Goal: Task Accomplishment & Management: Use online tool/utility

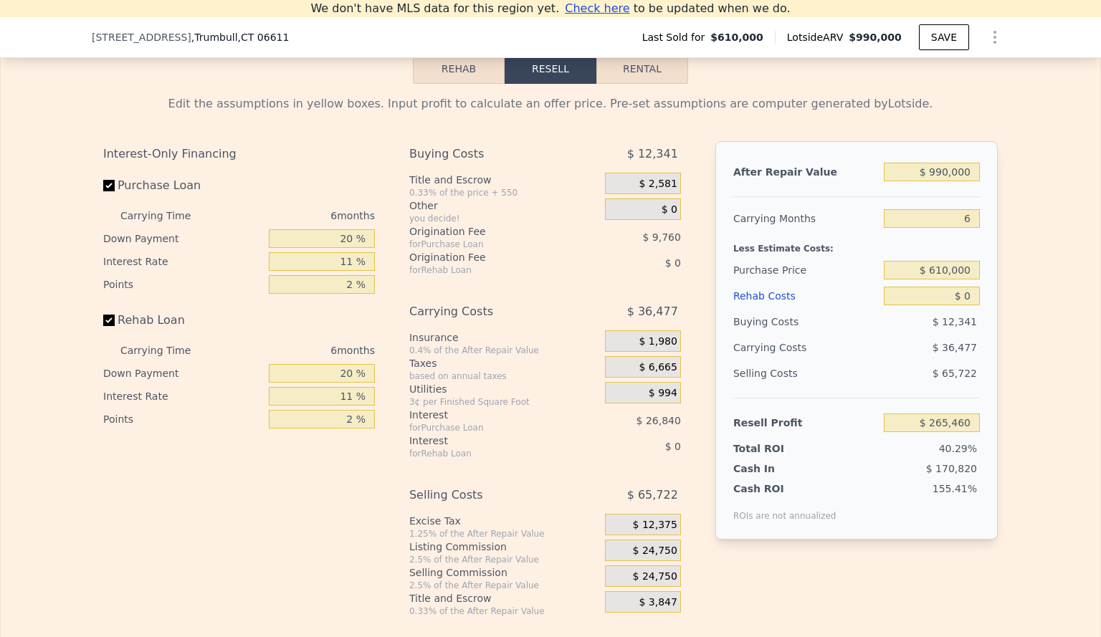
scroll to position [2194, 0]
click at [466, 72] on button "Rehab" at bounding box center [459, 68] width 92 height 30
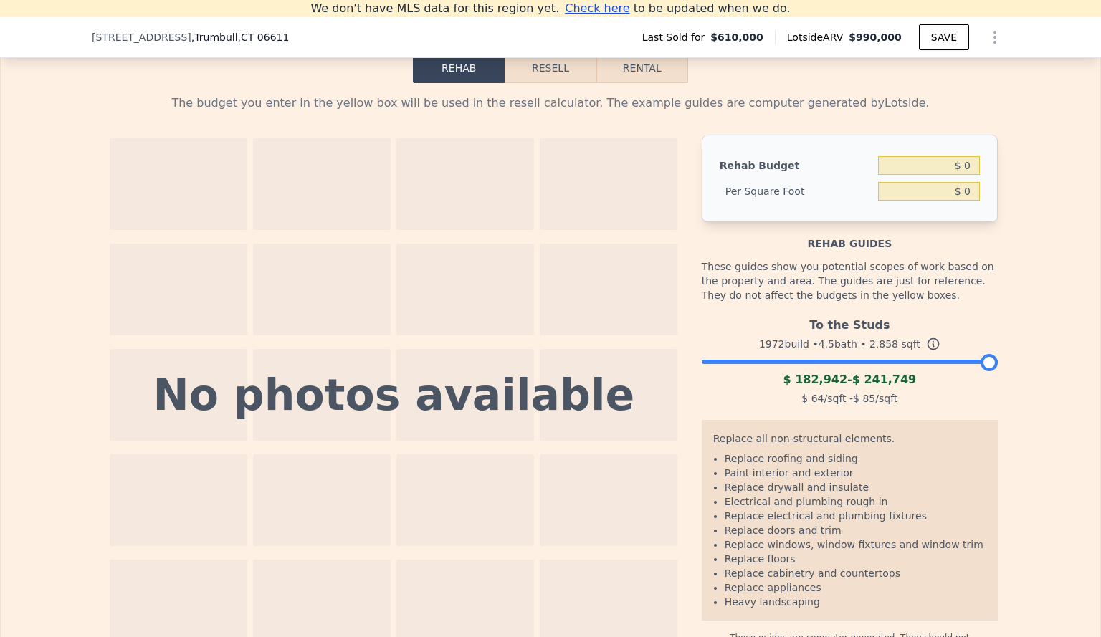
click at [545, 95] on div "The budget you enter in the yellow box will be used in the resell calculator. T…" at bounding box center [550, 369] width 917 height 572
click at [548, 83] on button "Resell" at bounding box center [550, 68] width 91 height 30
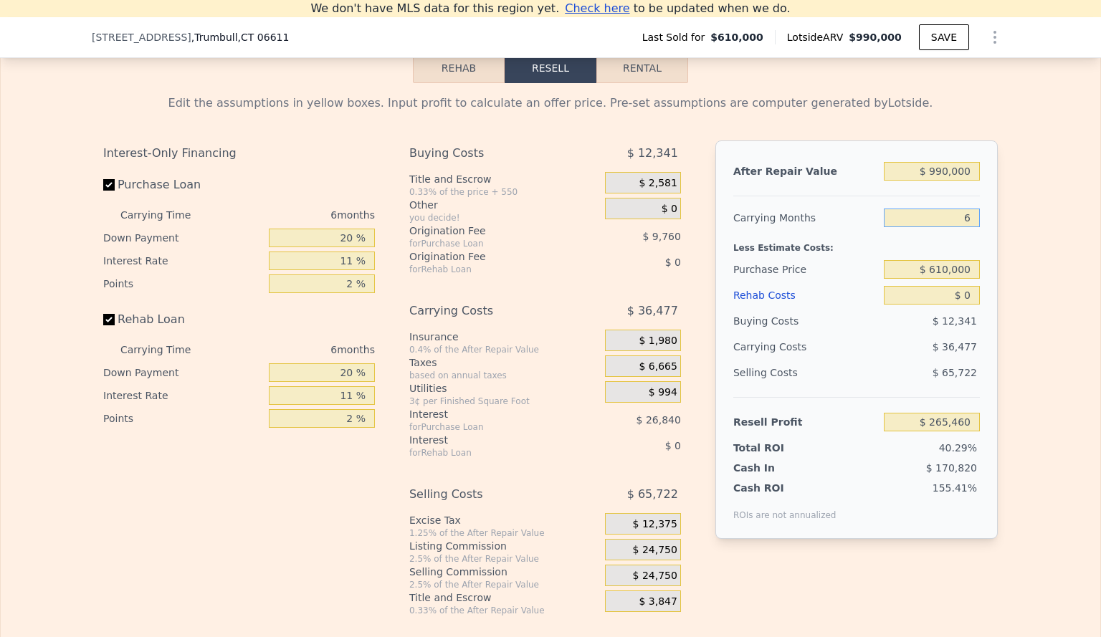
click at [968, 225] on input "6" at bounding box center [932, 218] width 96 height 19
type input "1"
type input "$ 295,857"
type input "10"
type input "$ 241,142"
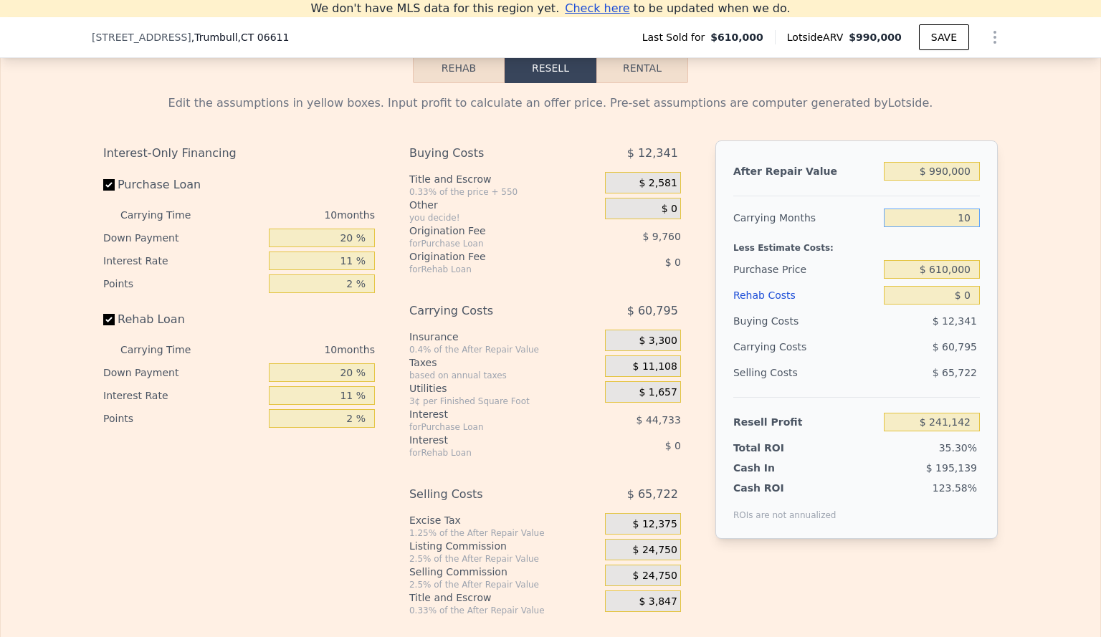
type input "10"
click at [957, 181] on input "$ 990,000" at bounding box center [932, 171] width 96 height 19
type input "$ 1"
type input "-$ 680,385"
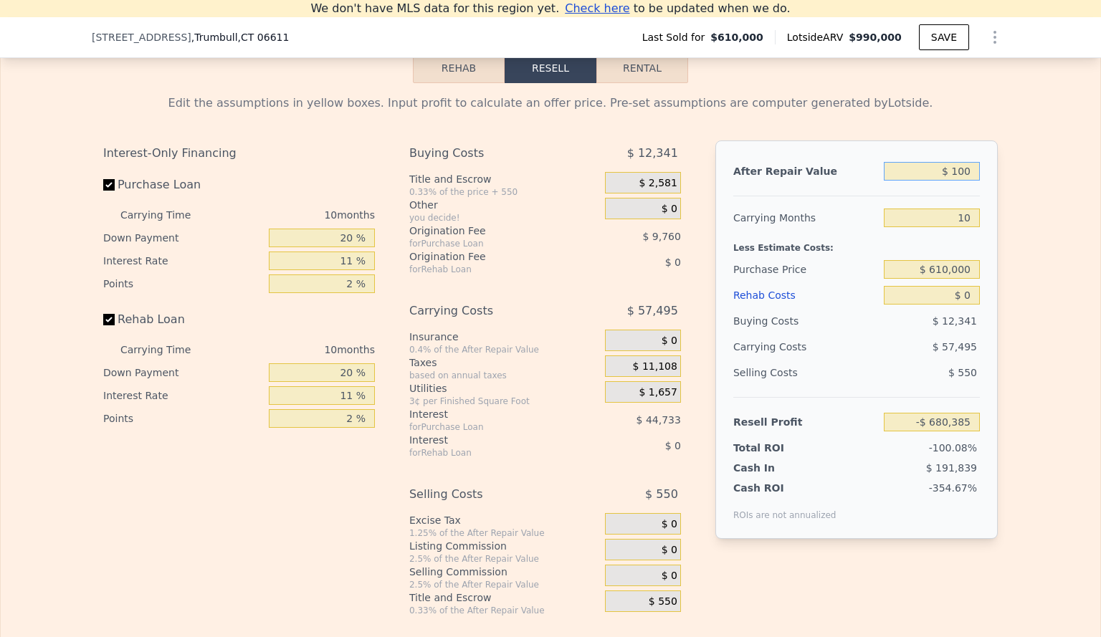
type input "$ 1,000"
type input "-$ 679,455"
type input "$ 10,000"
type input "-$ 671,077"
type input "$ 100,000"
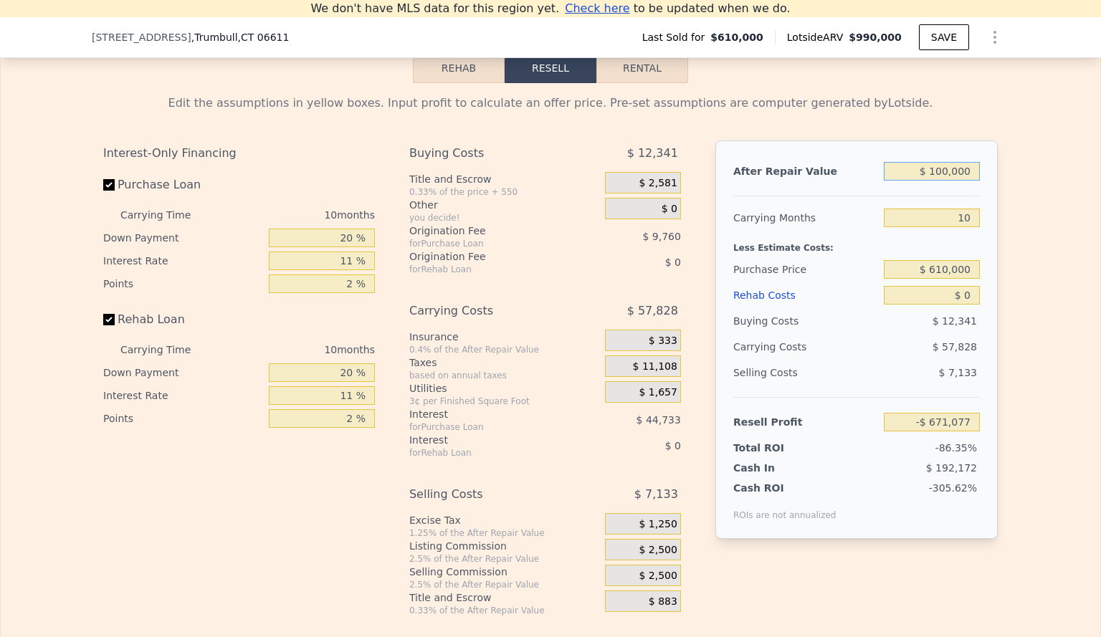
type input "-$ 587,302"
type input "$ 100,000"
click at [965, 304] on input "$ 0" at bounding box center [932, 295] width 96 height 19
type input "$ 0"
type input "$ 2"
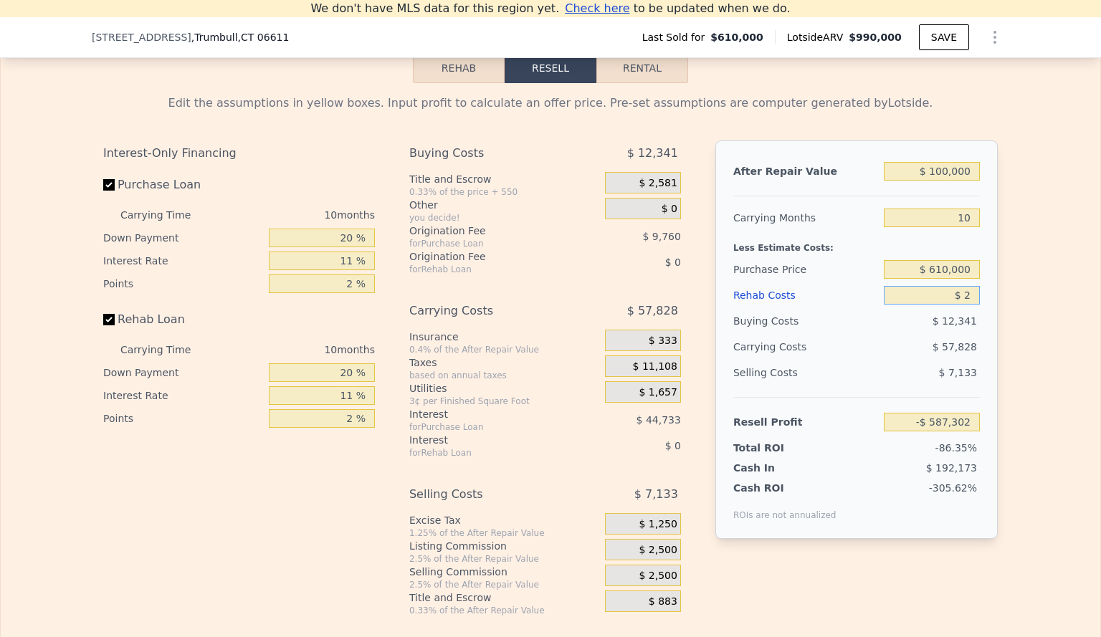
type input "-$ 587,304"
type input "$ 1"
type input "-$ 587,303"
type input "$ 18"
type input "-$ 587,320"
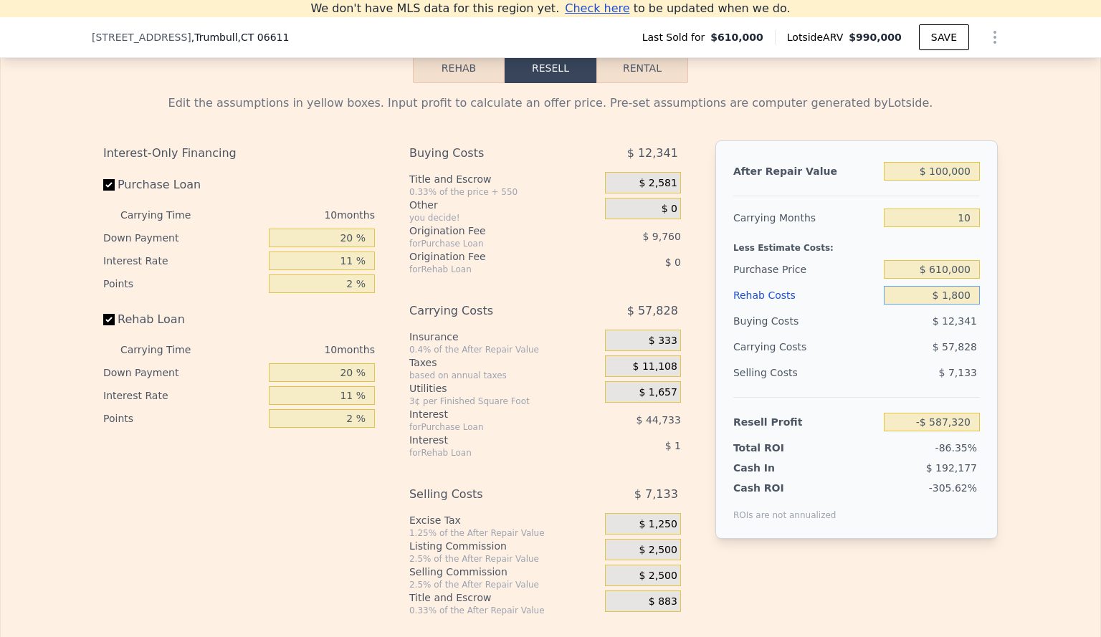
type input "$ 18,000"
type input "-$ 606,910"
type input "$ 180,000"
type input "-$ 783,382"
type input "$ 180,000"
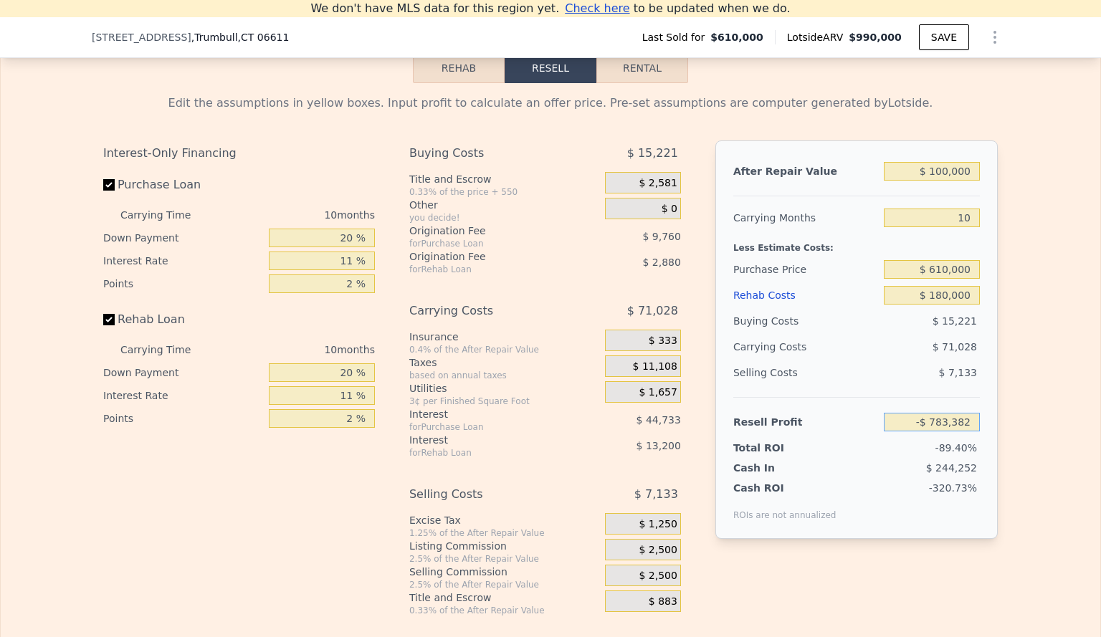
click at [951, 422] on input "-$ 783,382" at bounding box center [932, 422] width 96 height 19
type input "-"
click at [960, 181] on input "$ 100,000" at bounding box center [932, 171] width 96 height 19
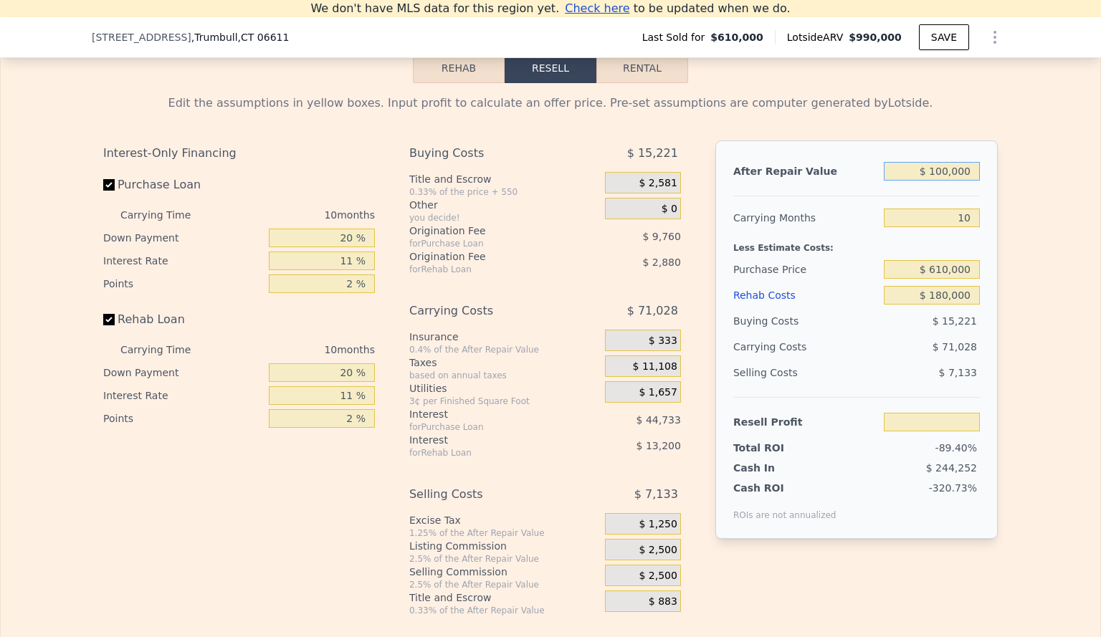
type input "$ 1,000,000"
type input "$ 54,371"
type input "$ 1,000,000"
click at [920, 341] on div "$ 74,028" at bounding box center [903, 347] width 151 height 26
click at [945, 279] on input "$ 610,000" at bounding box center [932, 269] width 96 height 19
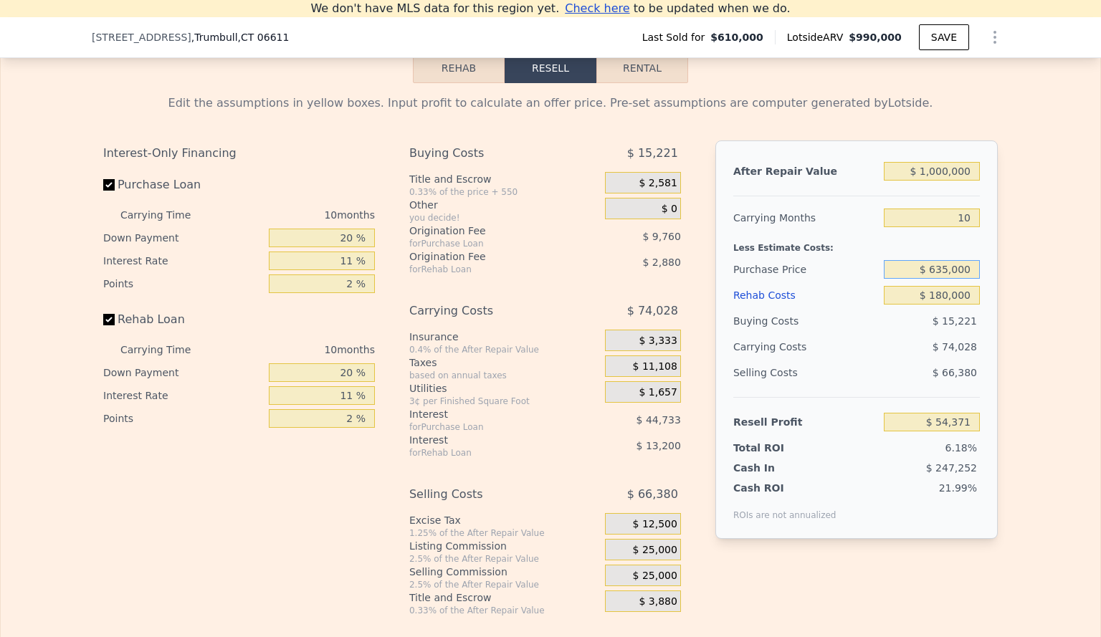
type input "$ 635,000"
type input "$ 27,047"
click at [939, 324] on span "$ 15,221" at bounding box center [954, 320] width 44 height 11
click at [970, 218] on input "10" at bounding box center [932, 218] width 96 height 19
drag, startPoint x: 970, startPoint y: 218, endPoint x: 958, endPoint y: 221, distance: 12.5
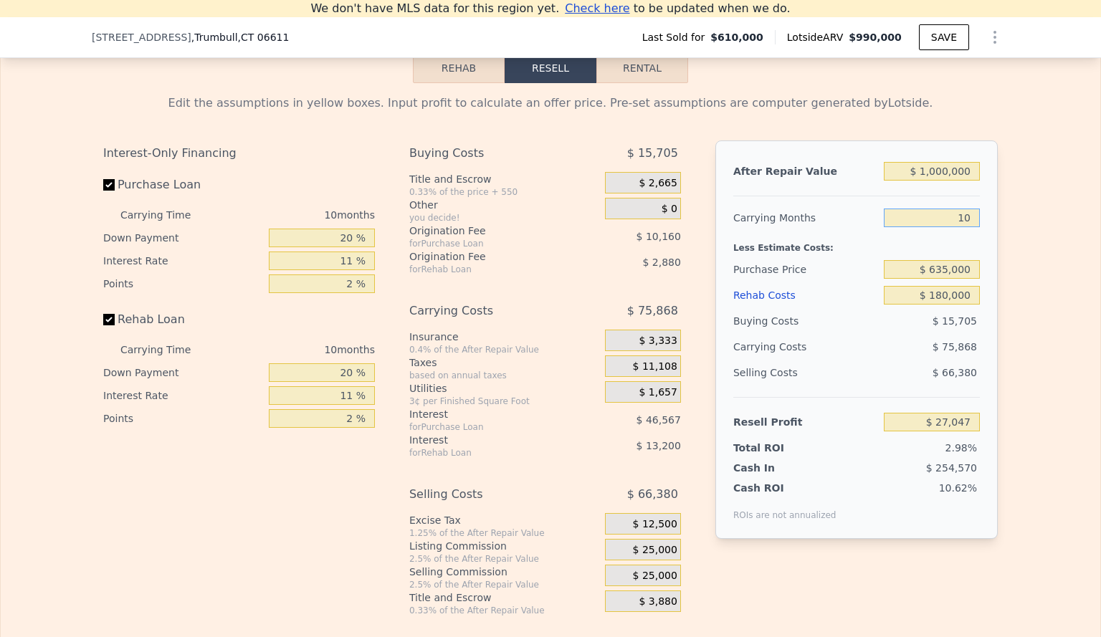
click at [958, 221] on input "10" at bounding box center [932, 218] width 96 height 19
type input "6"
type input "$ 57,394"
type input "6"
click at [936, 273] on input "$ 635,000" at bounding box center [932, 269] width 96 height 19
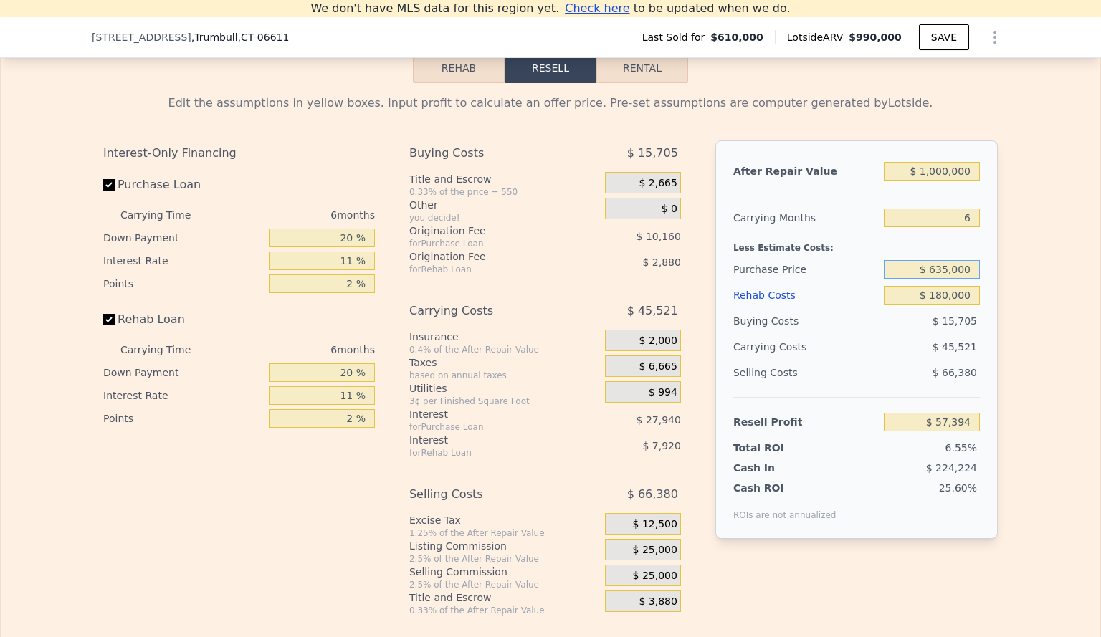
click at [919, 274] on input "$ 635,000" at bounding box center [932, 269] width 96 height 19
click at [935, 180] on input "$ 1,000,000" at bounding box center [932, 171] width 96 height 19
type input "$ 100,000"
type input "-$ 781,559"
type input "$ 1,100,000"
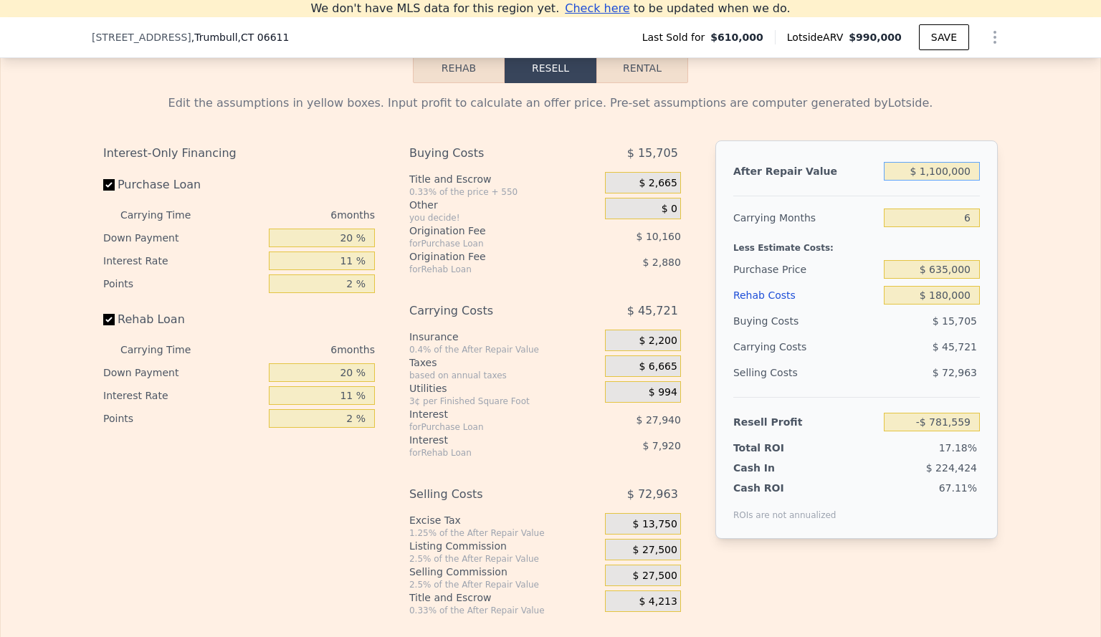
type input "$ 150,611"
click at [899, 257] on div "Less Estimate Costs:" at bounding box center [856, 244] width 247 height 26
click at [940, 181] on input "$ 1,100,000" at bounding box center [932, 171] width 96 height 19
type input "$ 110,000"
type input "-$ 772,237"
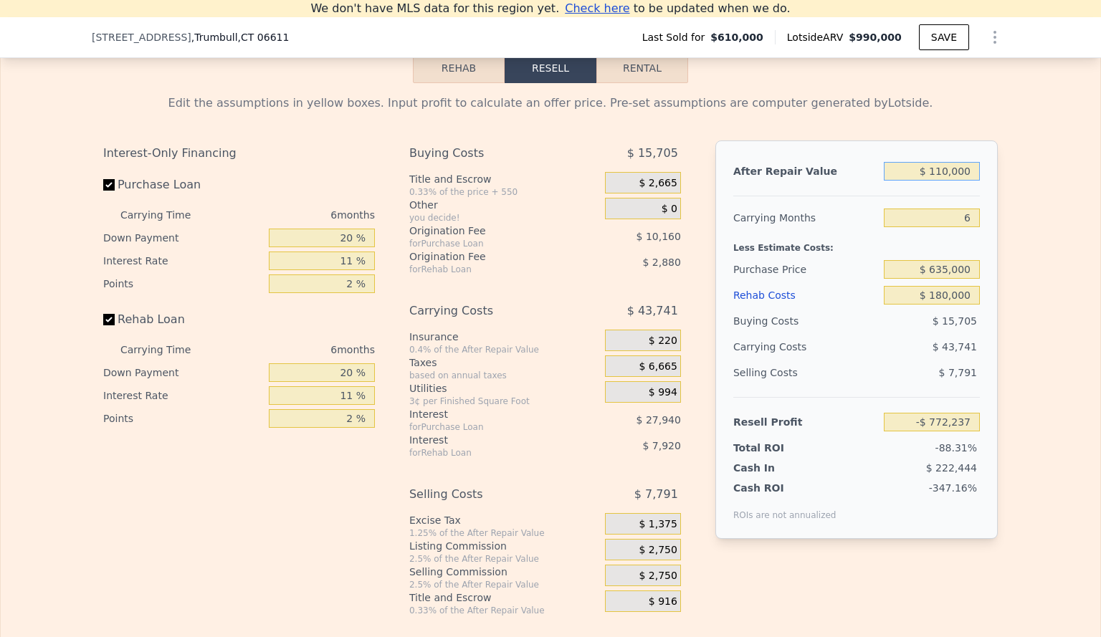
type input "$ 1,100,000"
type input "$ 150,611"
click at [930, 216] on input "6" at bounding box center [932, 218] width 96 height 19
click at [921, 244] on div "Less Estimate Costs:" at bounding box center [856, 244] width 247 height 26
drag, startPoint x: 963, startPoint y: 225, endPoint x: 955, endPoint y: 224, distance: 7.9
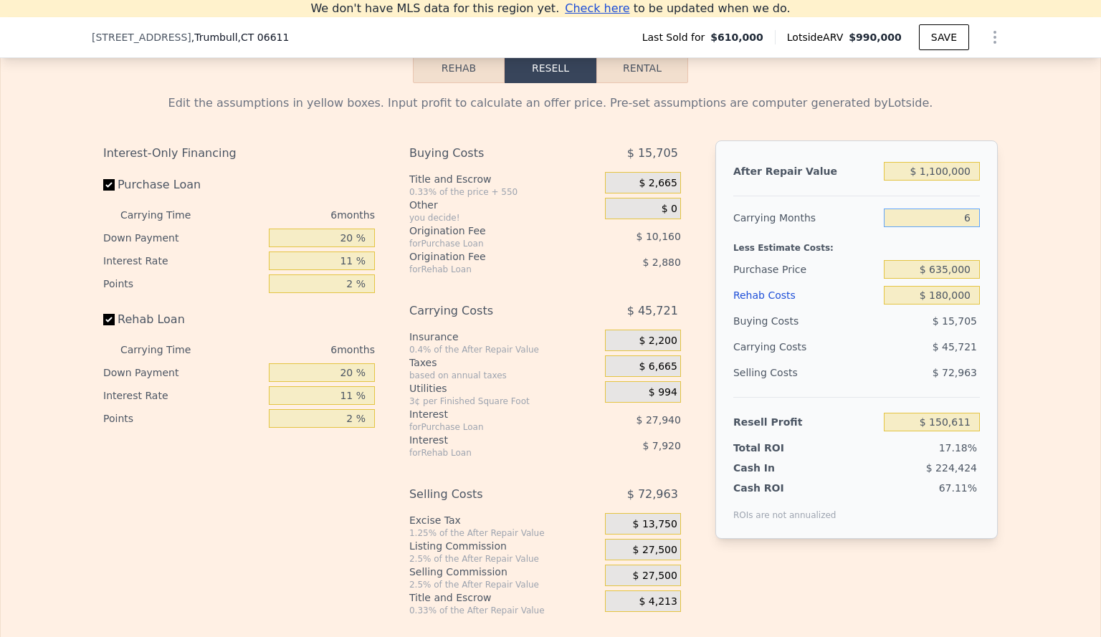
click at [955, 224] on input "6" at bounding box center [932, 218] width 96 height 19
type input "1"
type input "$ 188,711"
type input "10"
type input "$ 120,130"
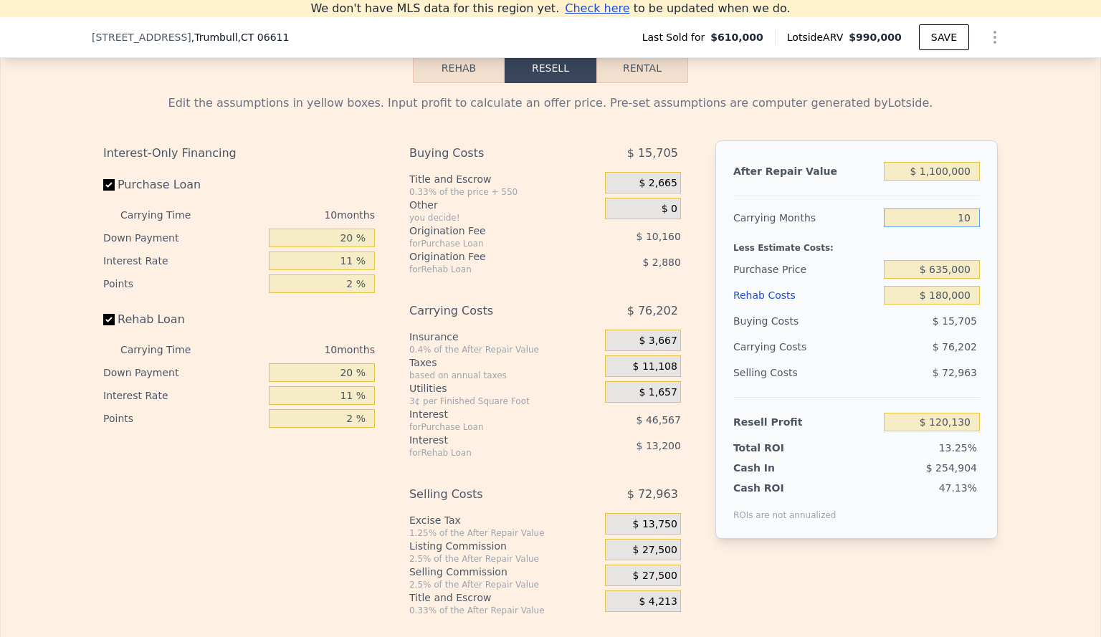
type input "10"
click at [922, 257] on div "Less Estimate Costs:" at bounding box center [856, 244] width 247 height 26
click at [902, 305] on input "$ 180,000" at bounding box center [932, 295] width 96 height 19
type input "$ 990,000"
type input "6"
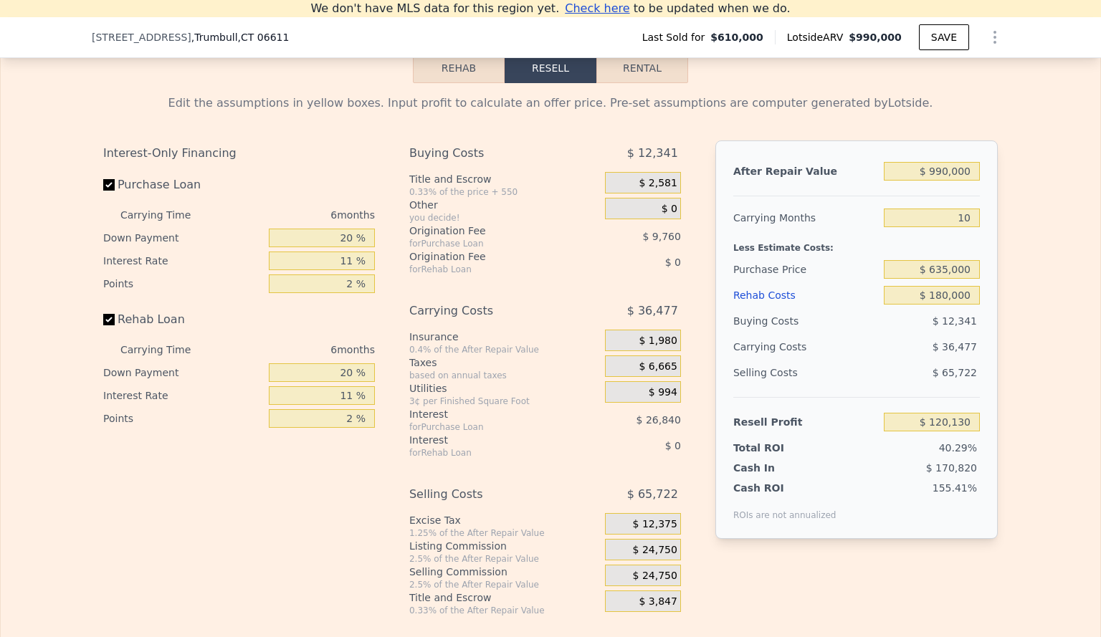
type input "$ 0"
type input "$ 265,460"
drag, startPoint x: 970, startPoint y: 177, endPoint x: 931, endPoint y: 180, distance: 38.8
click at [931, 180] on input "$ 990,000" at bounding box center [932, 171] width 96 height 19
type input "$ 7"
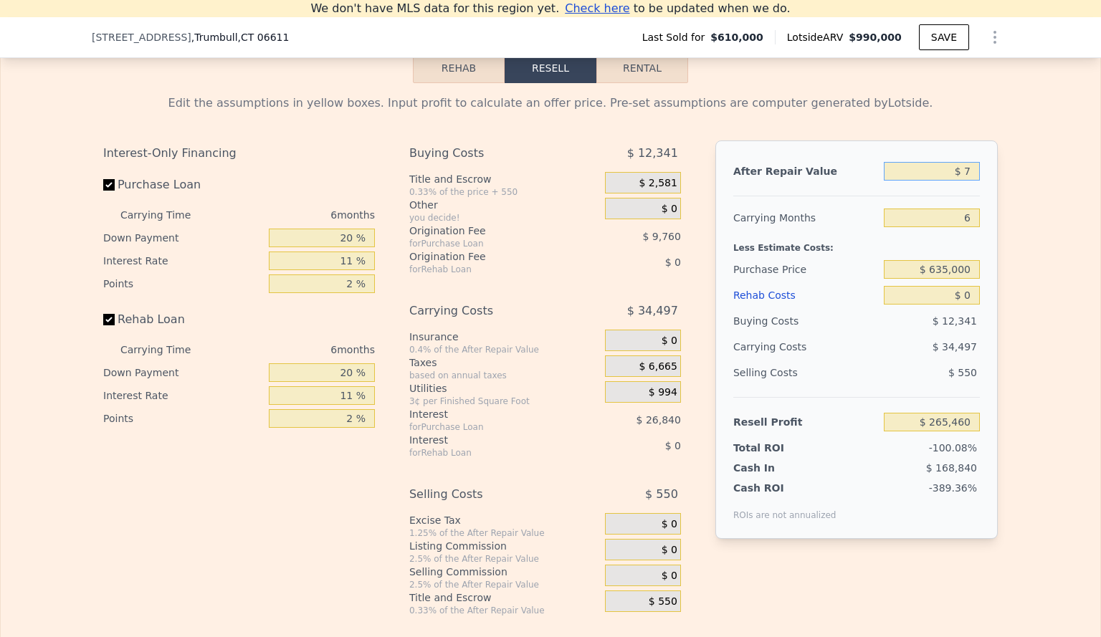
type input "-$ 657,381"
type input "$ 7,000"
type input "-$ 650,863"
type input "$ 70,000"
type input "-$ 592,136"
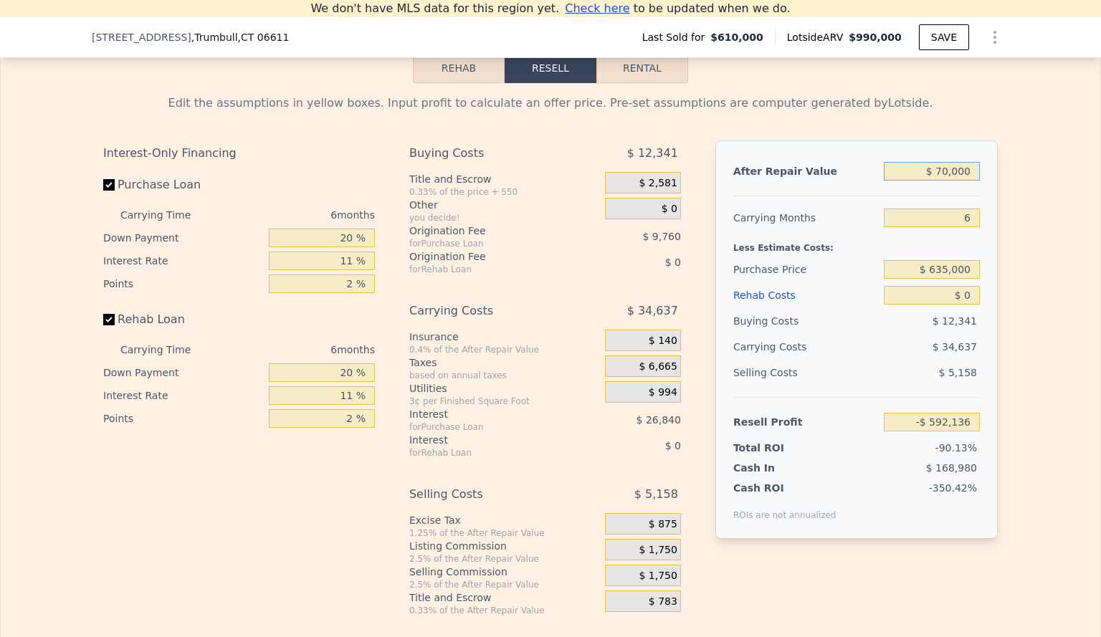
type input "$ 700,000"
type input "-$ 4,869"
type input "$ 700,000"
click at [965, 274] on input "$ 635,000" at bounding box center [932, 269] width 96 height 19
click at [968, 298] on input "$ 0" at bounding box center [932, 295] width 96 height 19
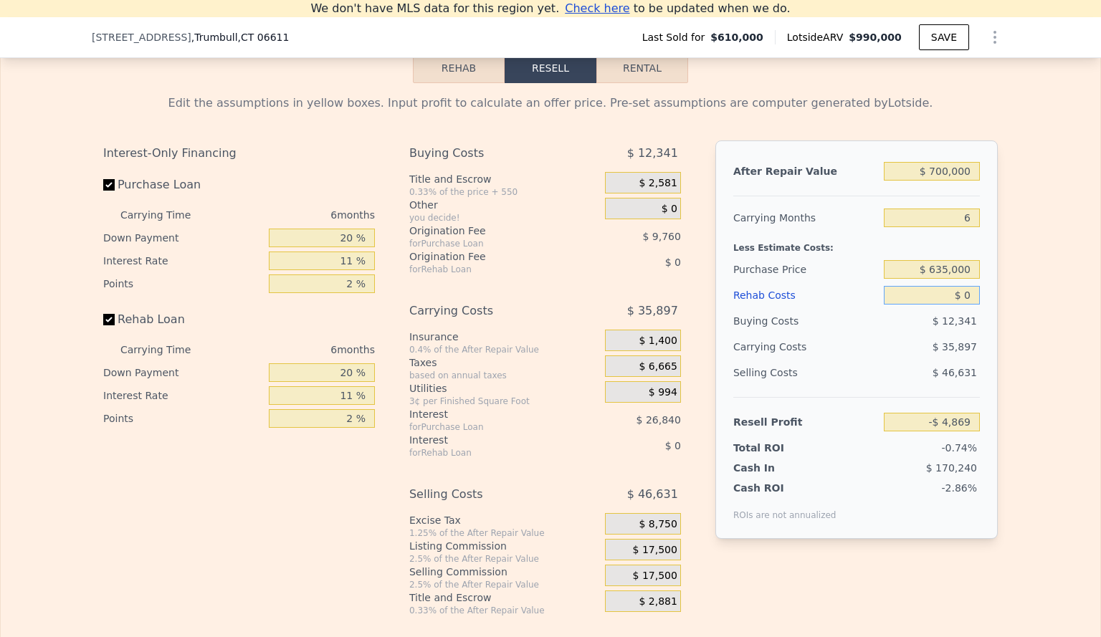
type input "-$ 31,457"
type input "$ 2"
type input "-$ 31,459"
type input "$ 20"
type input "-$ 31,477"
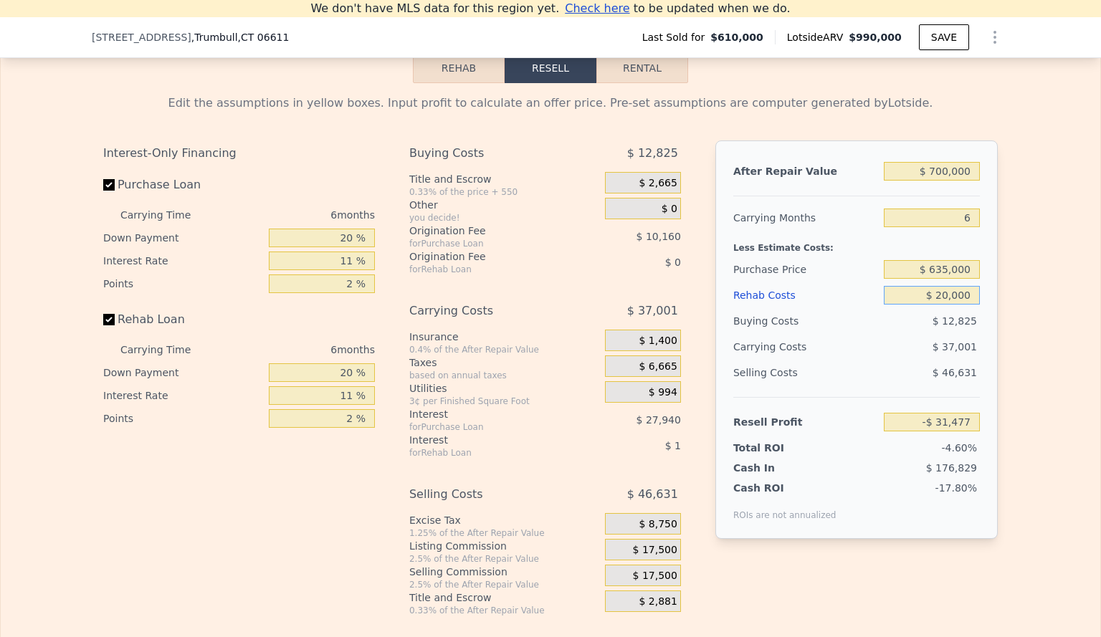
type input "$ 200,000"
type input "-$ 243,459"
type input "$ 200,000"
click at [954, 279] on input "$ 635,000" at bounding box center [932, 269] width 96 height 19
drag, startPoint x: 966, startPoint y: 431, endPoint x: 931, endPoint y: 430, distance: 35.1
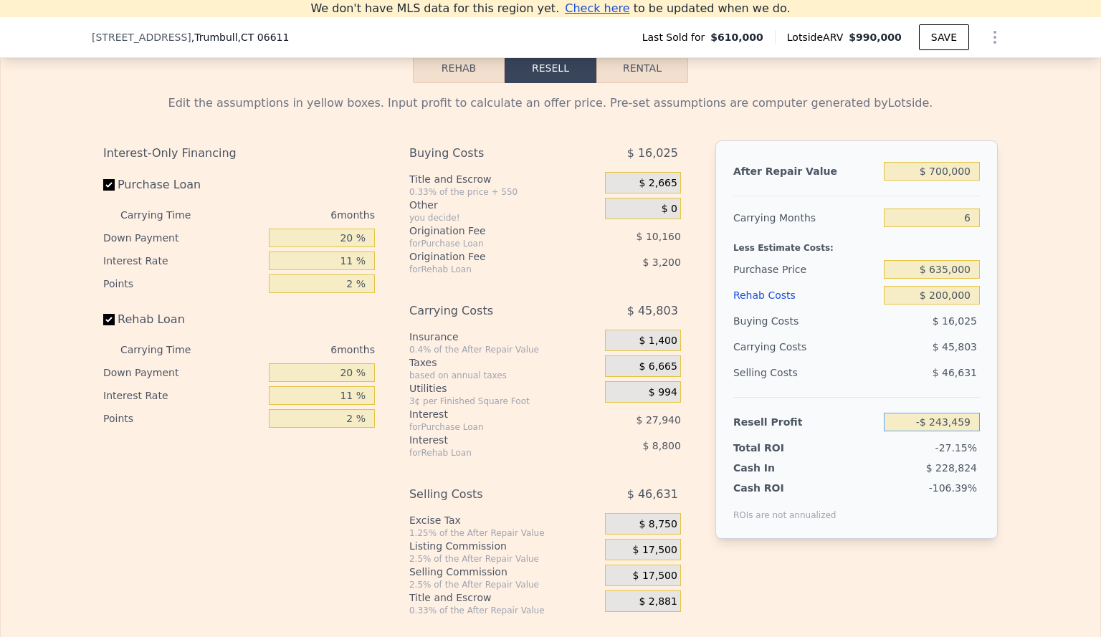
click at [931, 430] on input "-$ 243,459" at bounding box center [932, 422] width 96 height 19
click at [931, 430] on input "-$ 15,000" at bounding box center [932, 422] width 96 height 19
click at [955, 430] on input "$ 15,000" at bounding box center [932, 422] width 96 height 19
type input "$ 150,000"
click at [955, 271] on input "$ 635,000" at bounding box center [932, 269] width 96 height 19
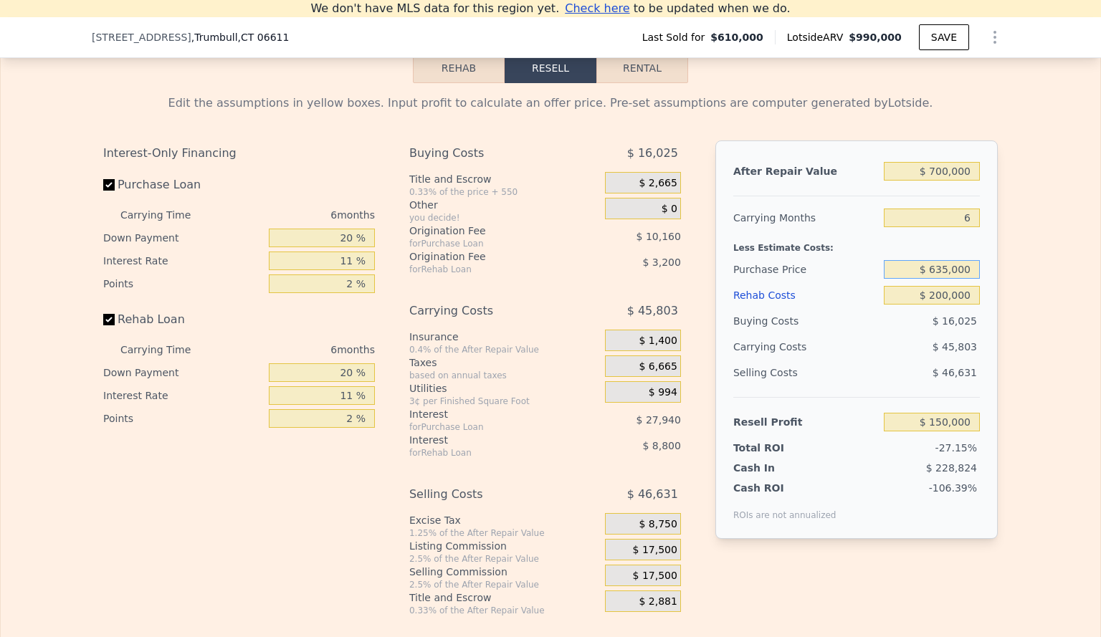
type input "$ 264,978"
click at [942, 302] on input "$ 200,000" at bounding box center [932, 295] width 96 height 19
type input "$ 0000"
type input "$ 362,002"
type input "$ 10,000"
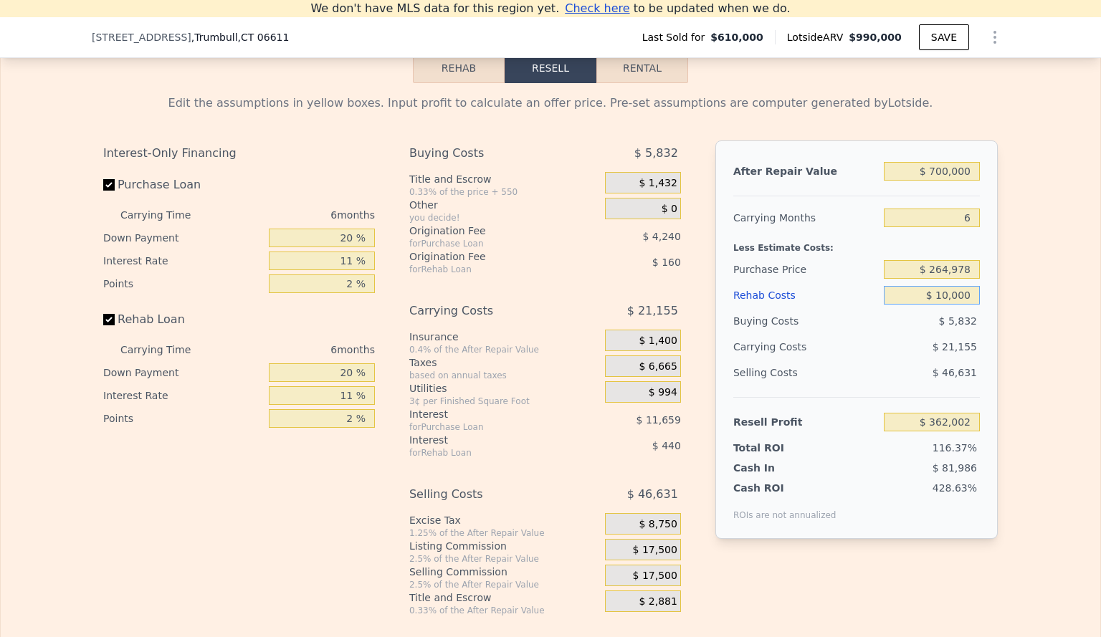
type input "$ 351,404"
type input "$ 180,000"
type input "$ 171,202"
type input "$ 180,000"
click at [953, 397] on div "Selling Costs $ 46,631" at bounding box center [856, 378] width 247 height 37
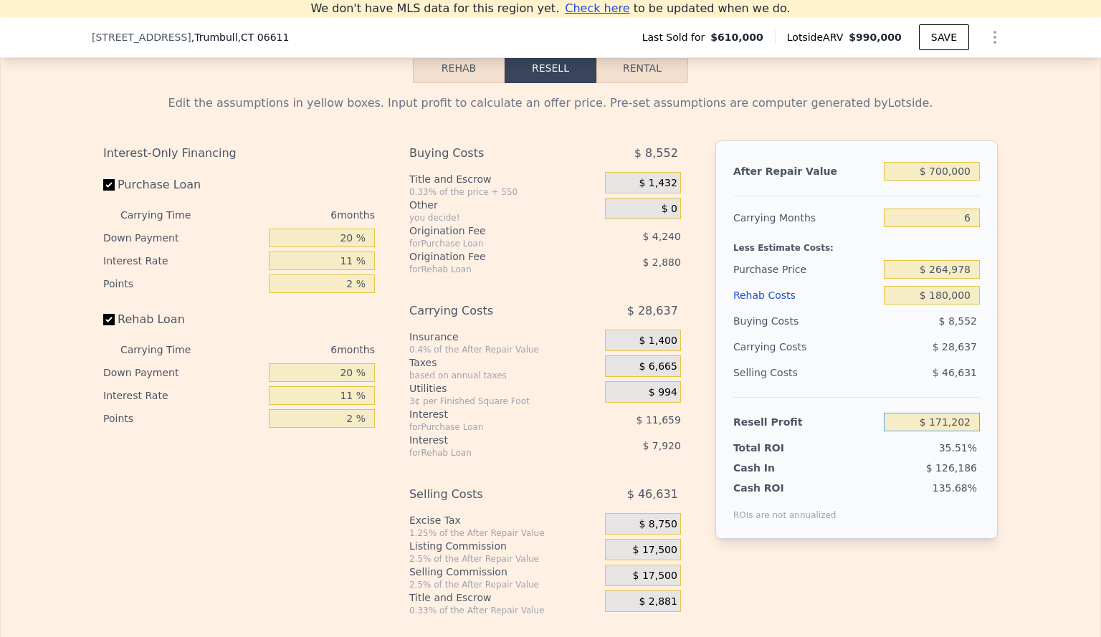
click at [950, 431] on input "$ 171,202" at bounding box center [932, 422] width 96 height 19
click at [938, 429] on input "$ 171,202" at bounding box center [932, 422] width 96 height 19
click at [965, 429] on input "$ 100,202" at bounding box center [932, 422] width 96 height 19
type input "$ 100,000"
click at [951, 386] on div "$ 46,631" at bounding box center [932, 373] width 97 height 26
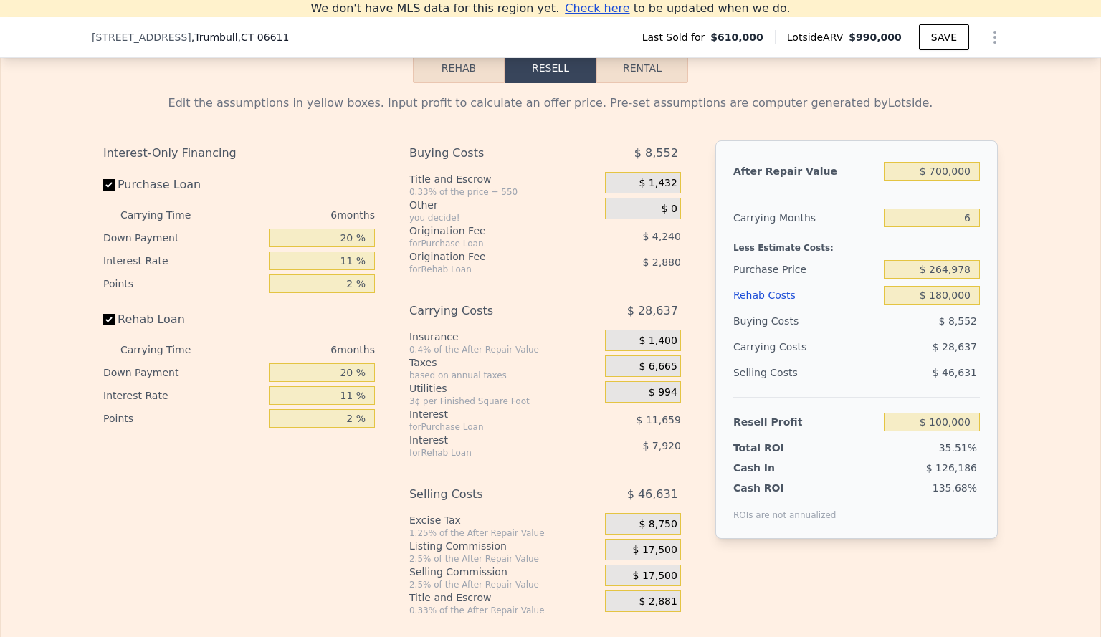
type input "$ 331,940"
click at [951, 386] on div "$ 46,631" at bounding box center [932, 373] width 97 height 26
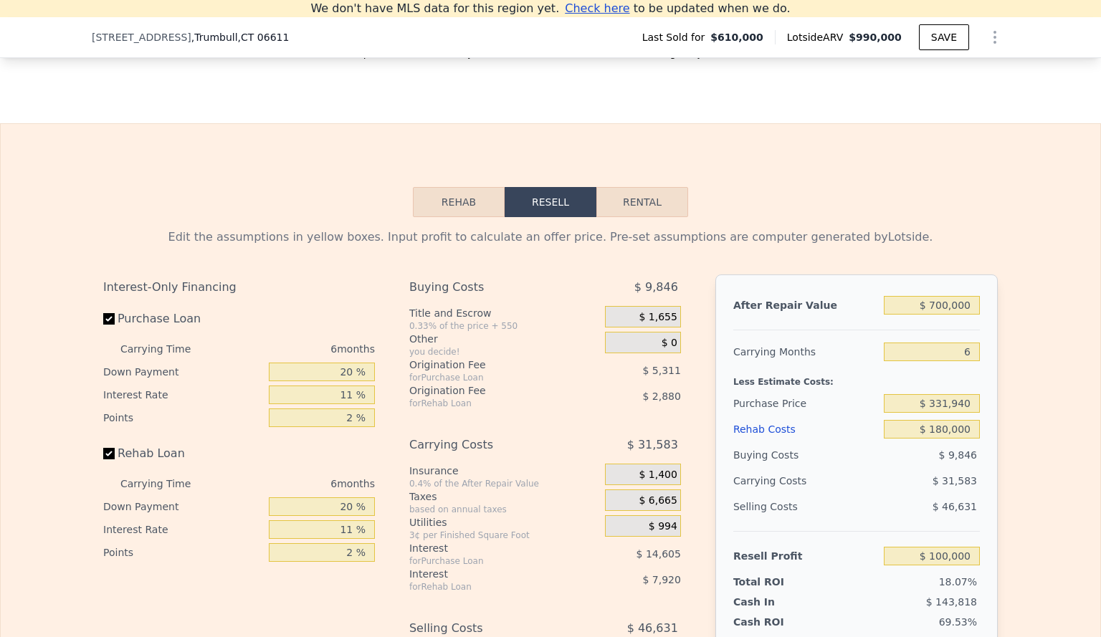
scroll to position [2060, 0]
